Goal: Find specific page/section: Find specific page/section

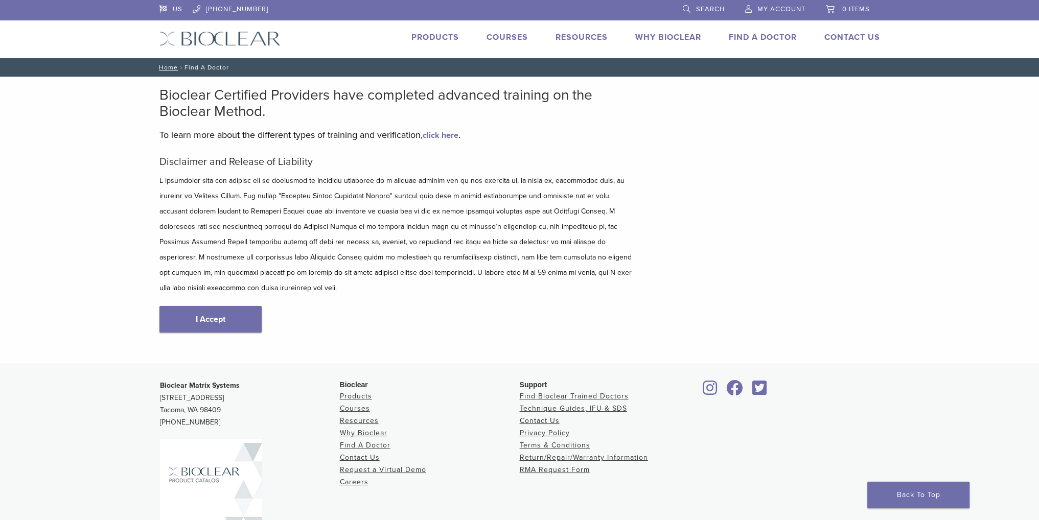
click at [215, 313] on link "I Accept" at bounding box center [210, 319] width 102 height 27
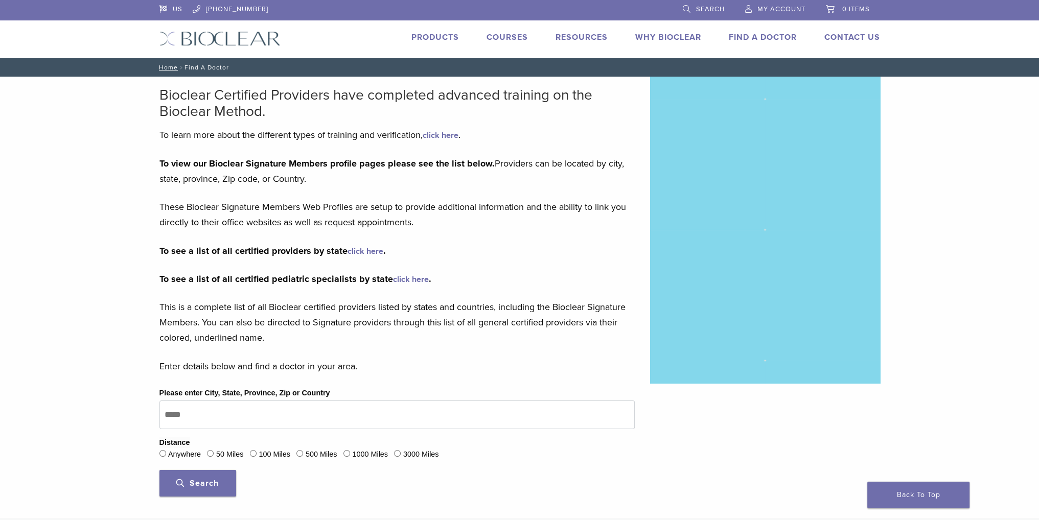
type input "*****"
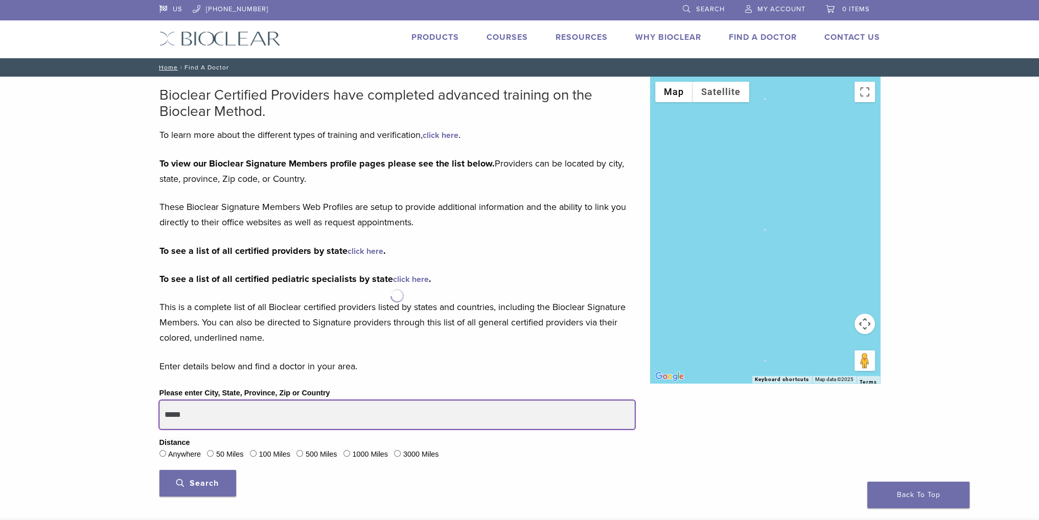
click at [202, 418] on input "*****" at bounding box center [396, 415] width 475 height 29
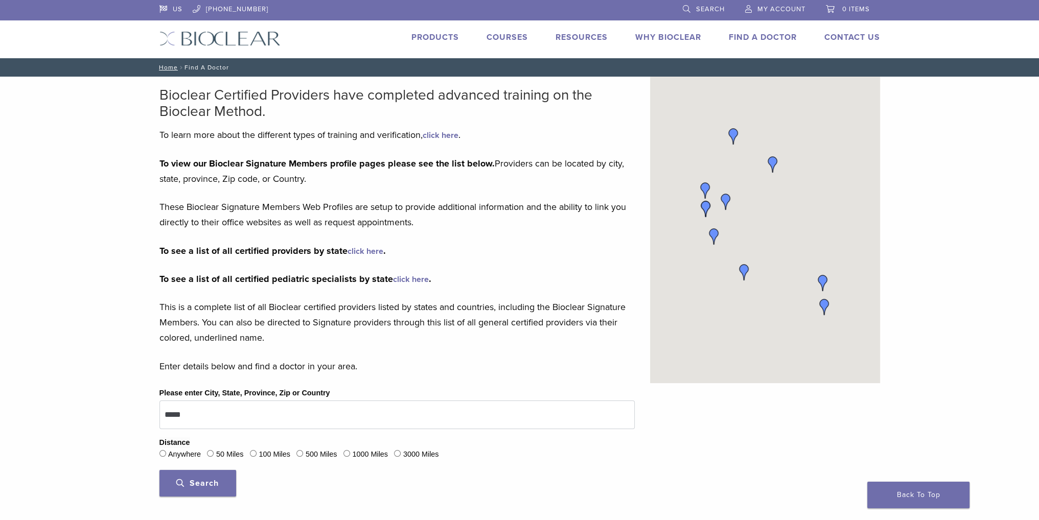
click at [215, 479] on span "Search" at bounding box center [197, 483] width 42 height 10
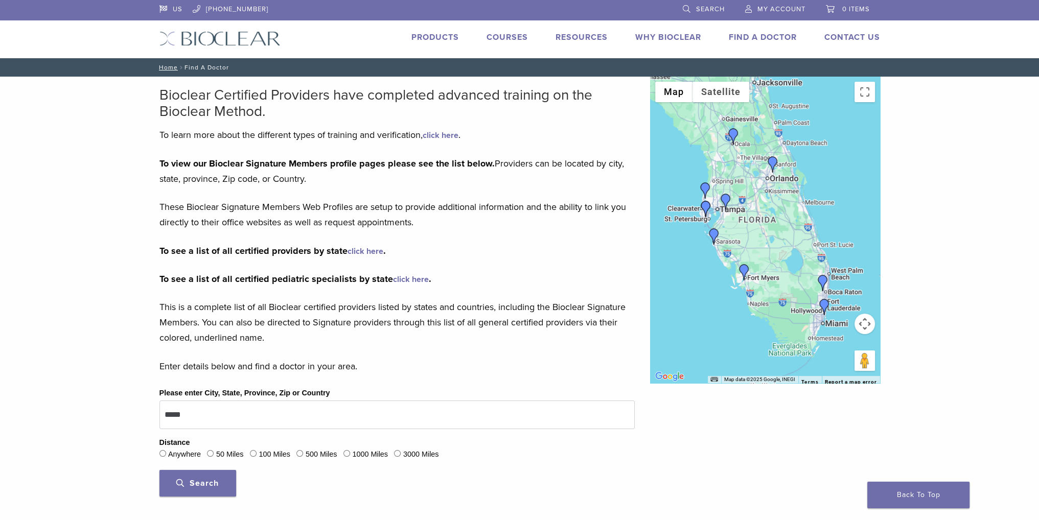
click at [201, 484] on span "Search" at bounding box center [197, 483] width 42 height 10
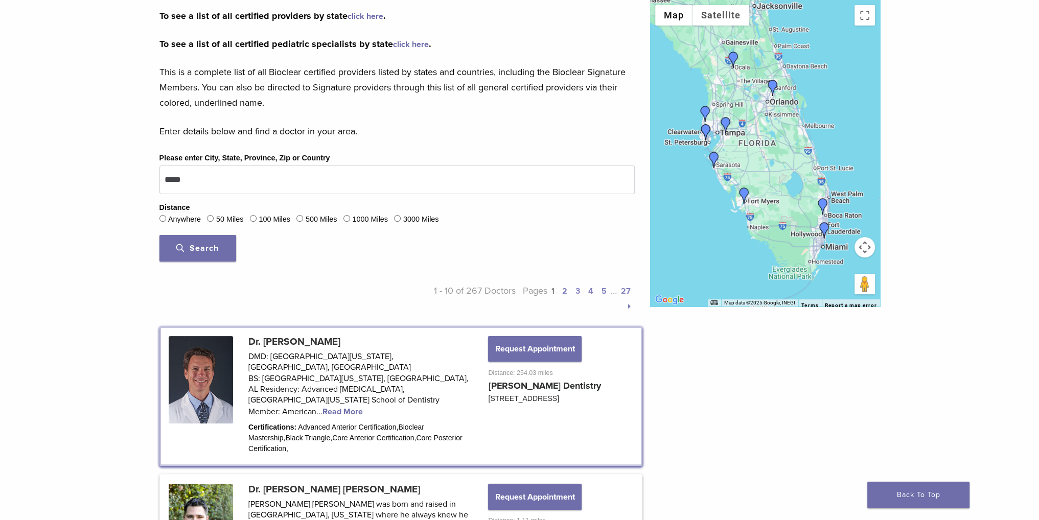
scroll to position [204, 0]
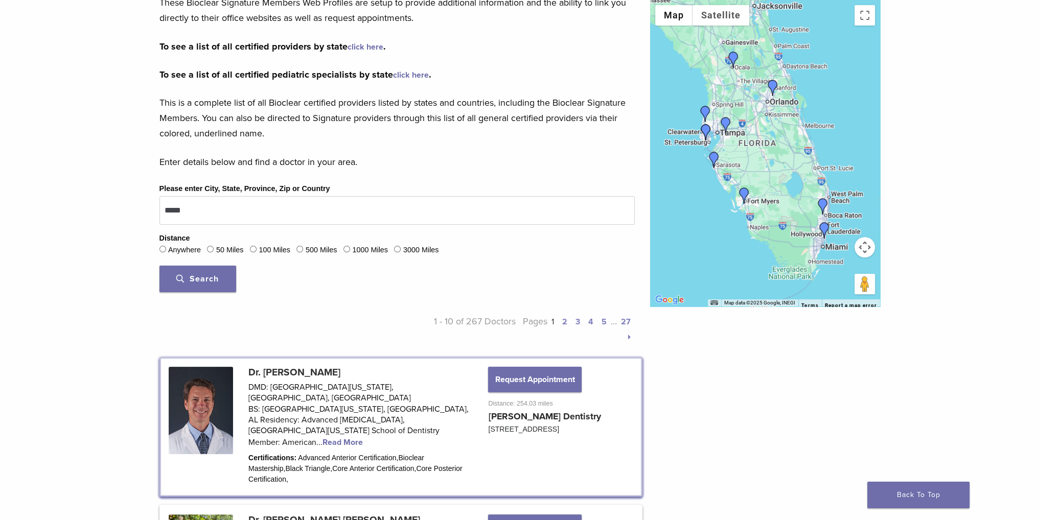
click at [260, 248] on div "100 Miles" at bounding box center [270, 250] width 40 height 13
click at [196, 274] on span "Search" at bounding box center [197, 279] width 42 height 10
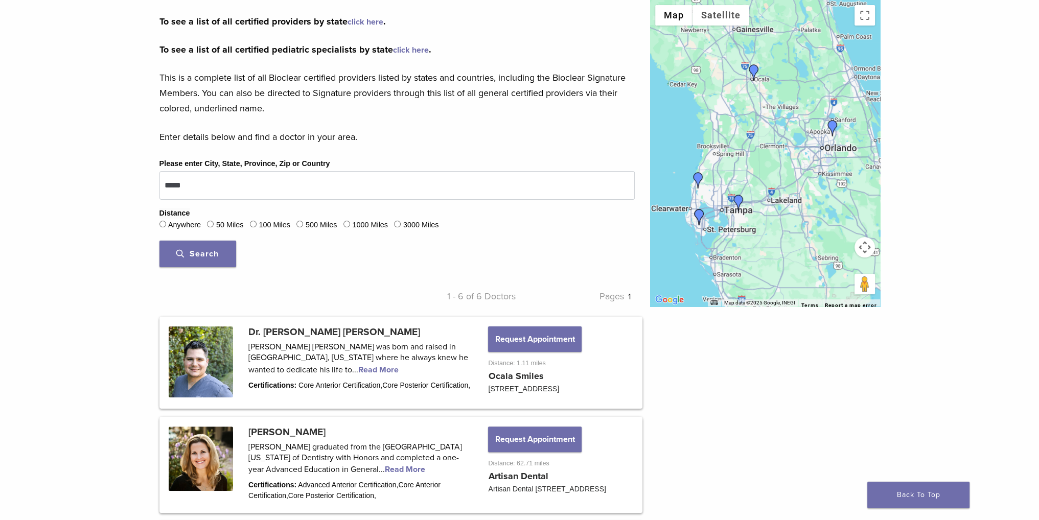
scroll to position [307, 0]
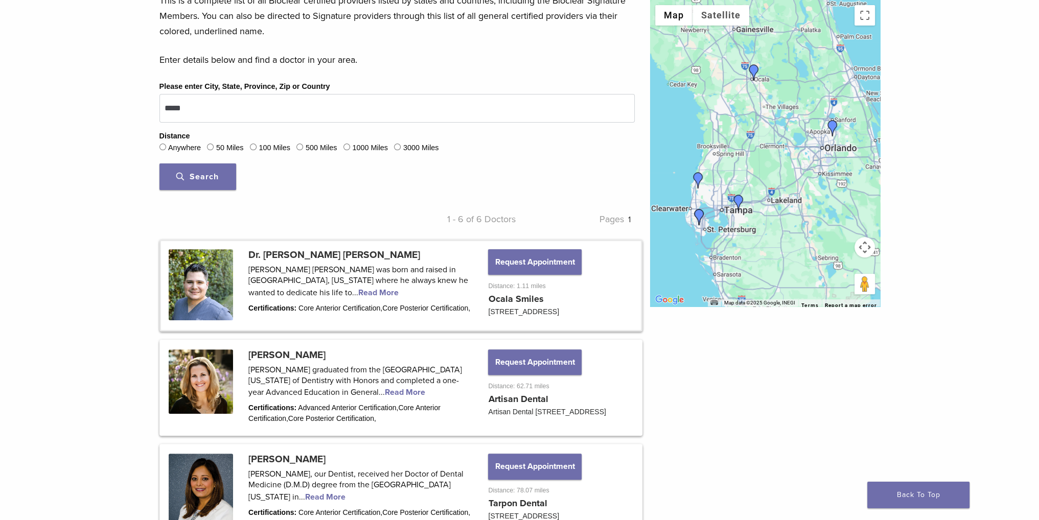
click at [454, 280] on link at bounding box center [401, 285] width 480 height 89
click at [259, 294] on link at bounding box center [401, 285] width 480 height 89
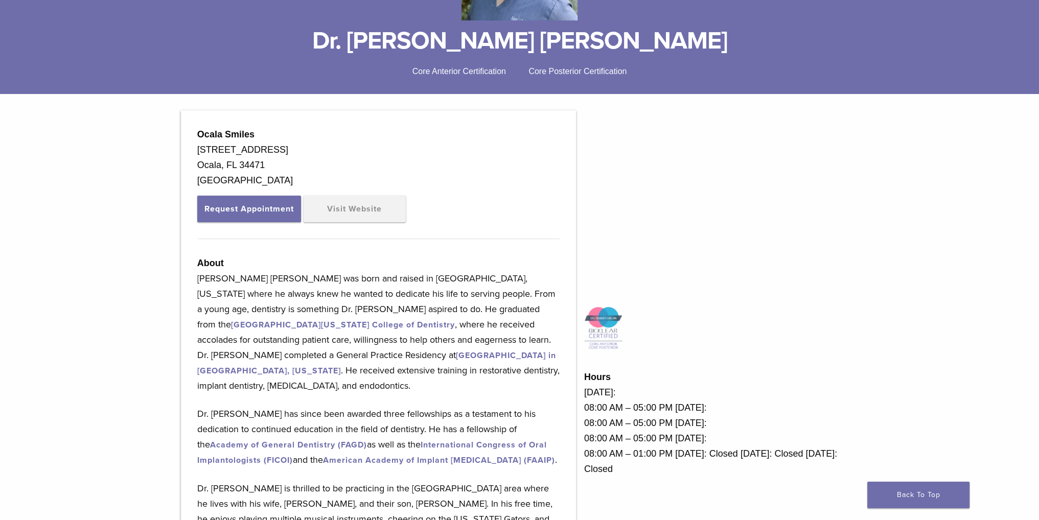
scroll to position [256, 0]
